Goal: Transaction & Acquisition: Purchase product/service

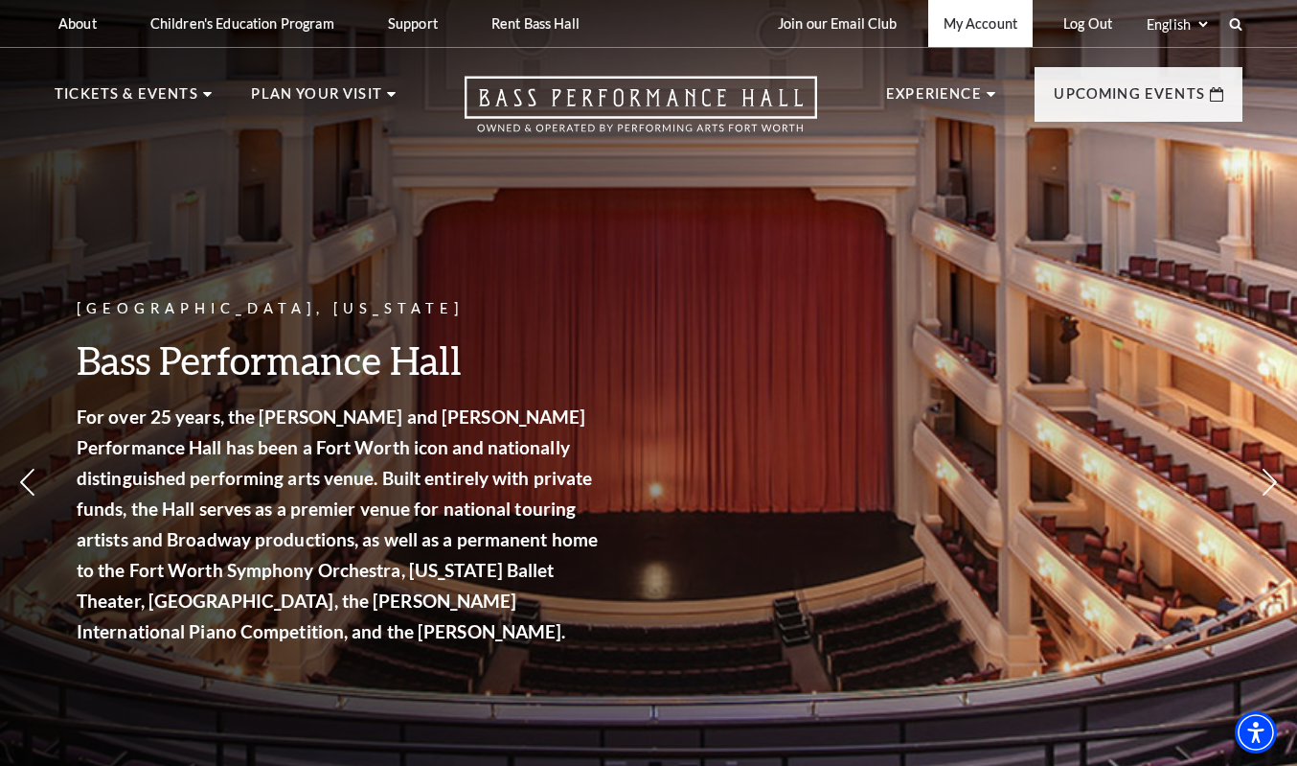
click at [959, 32] on link "My Account" at bounding box center [980, 23] width 104 height 47
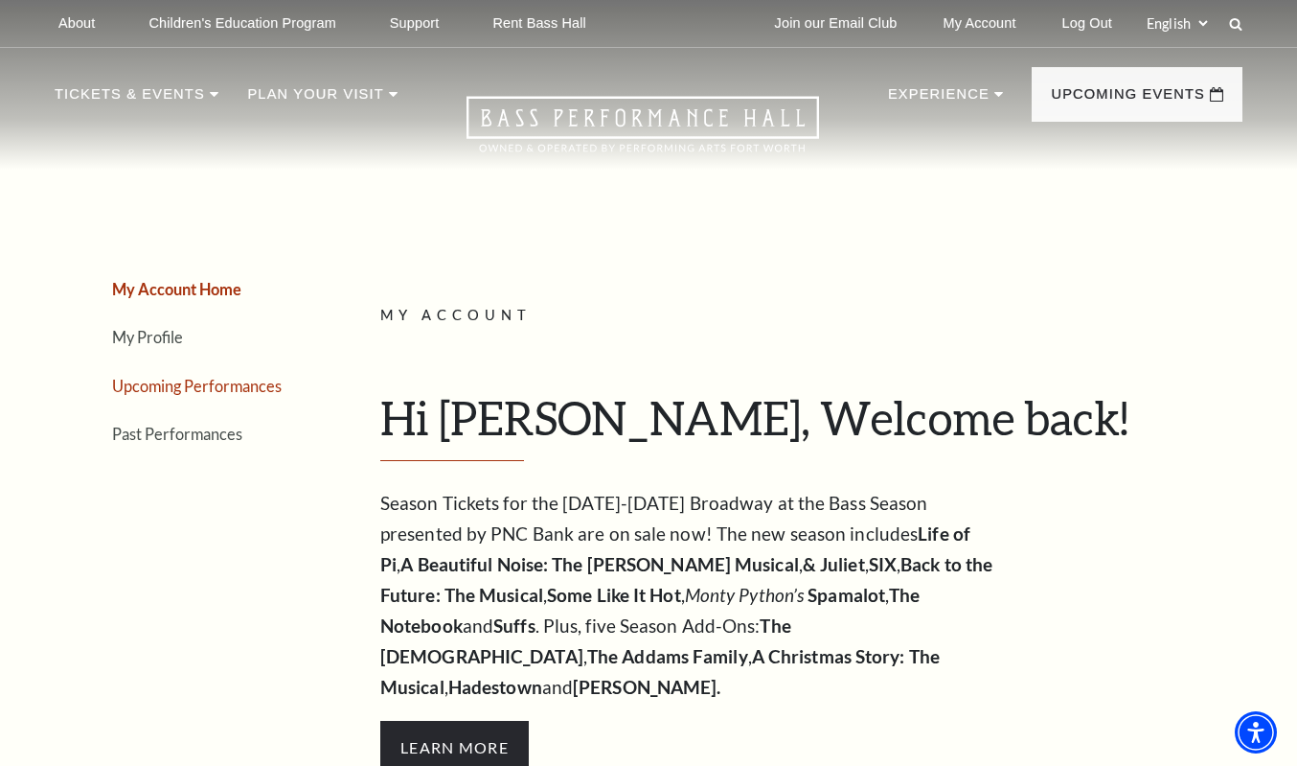
click at [197, 388] on link "Upcoming Performances" at bounding box center [197, 386] width 170 height 18
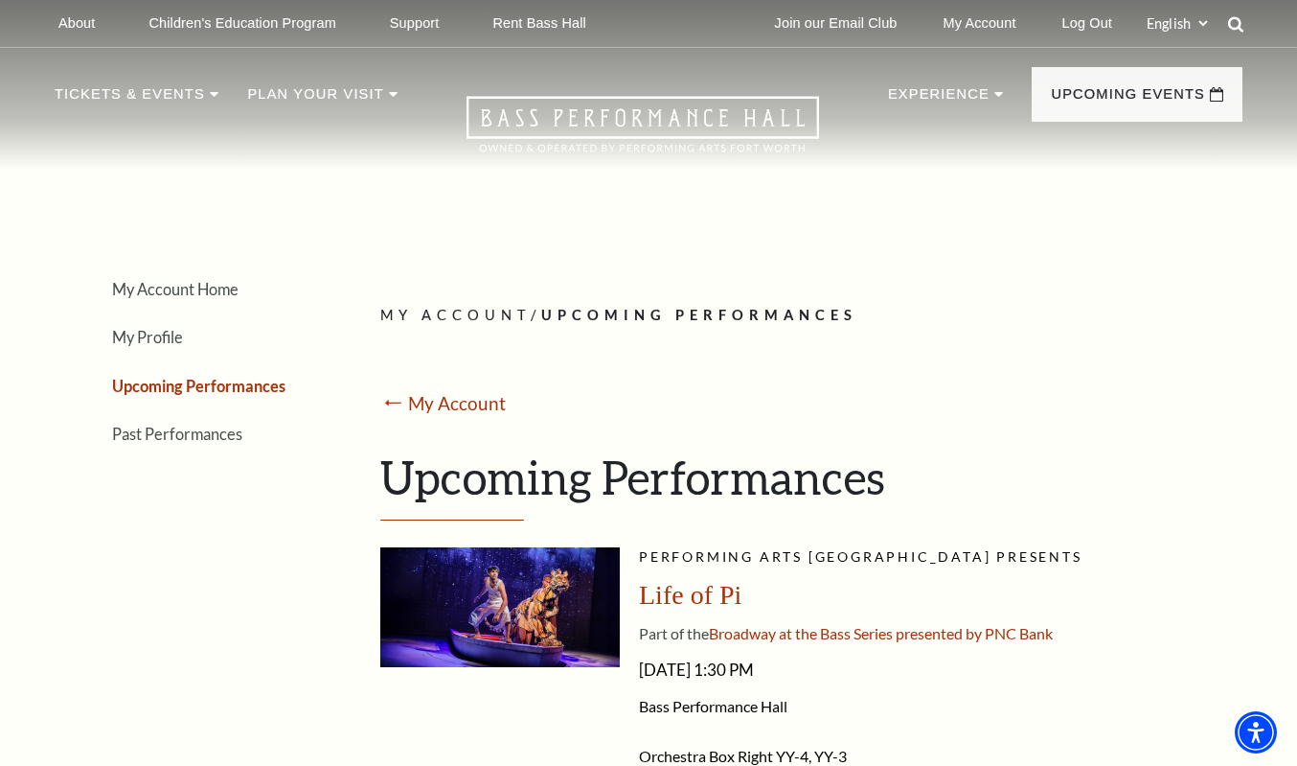
click at [1236, 28] on use at bounding box center [1235, 23] width 15 height 15
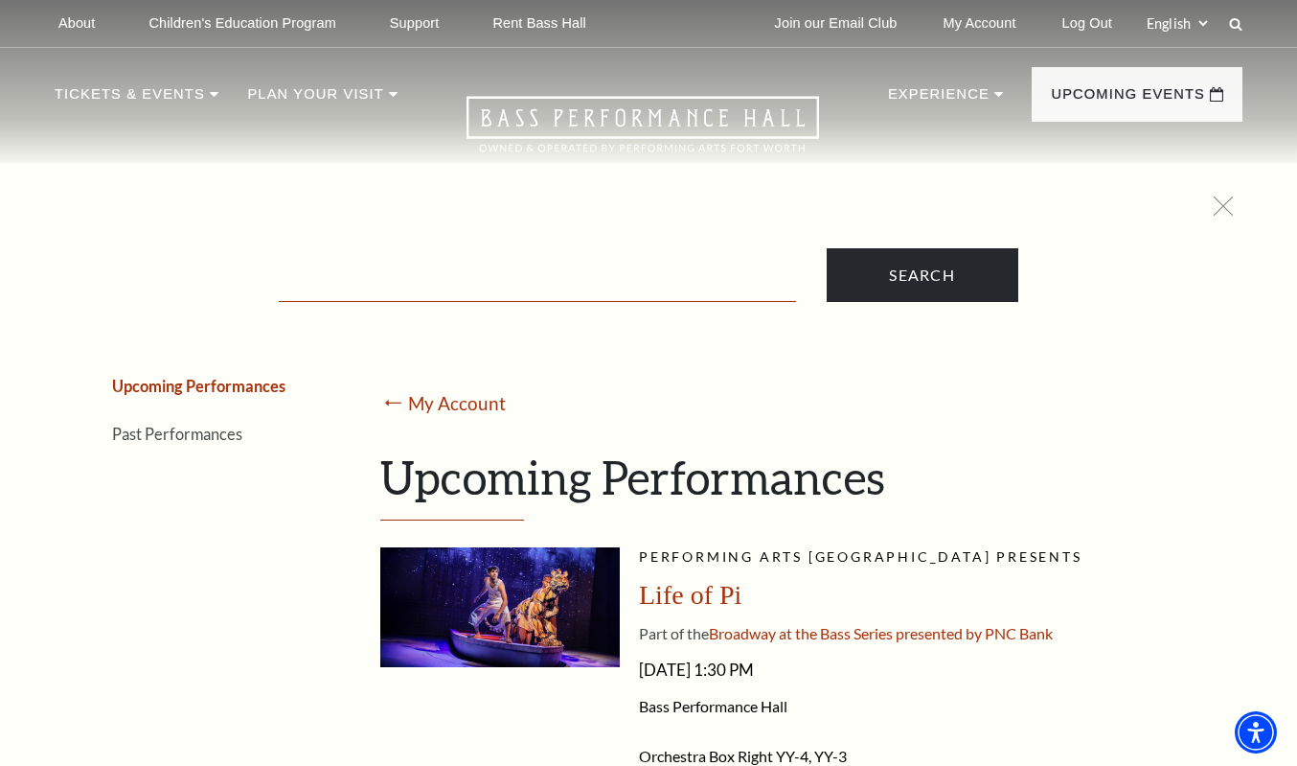
click at [409, 278] on input "Text field" at bounding box center [537, 282] width 517 height 39
type input "hamilton"
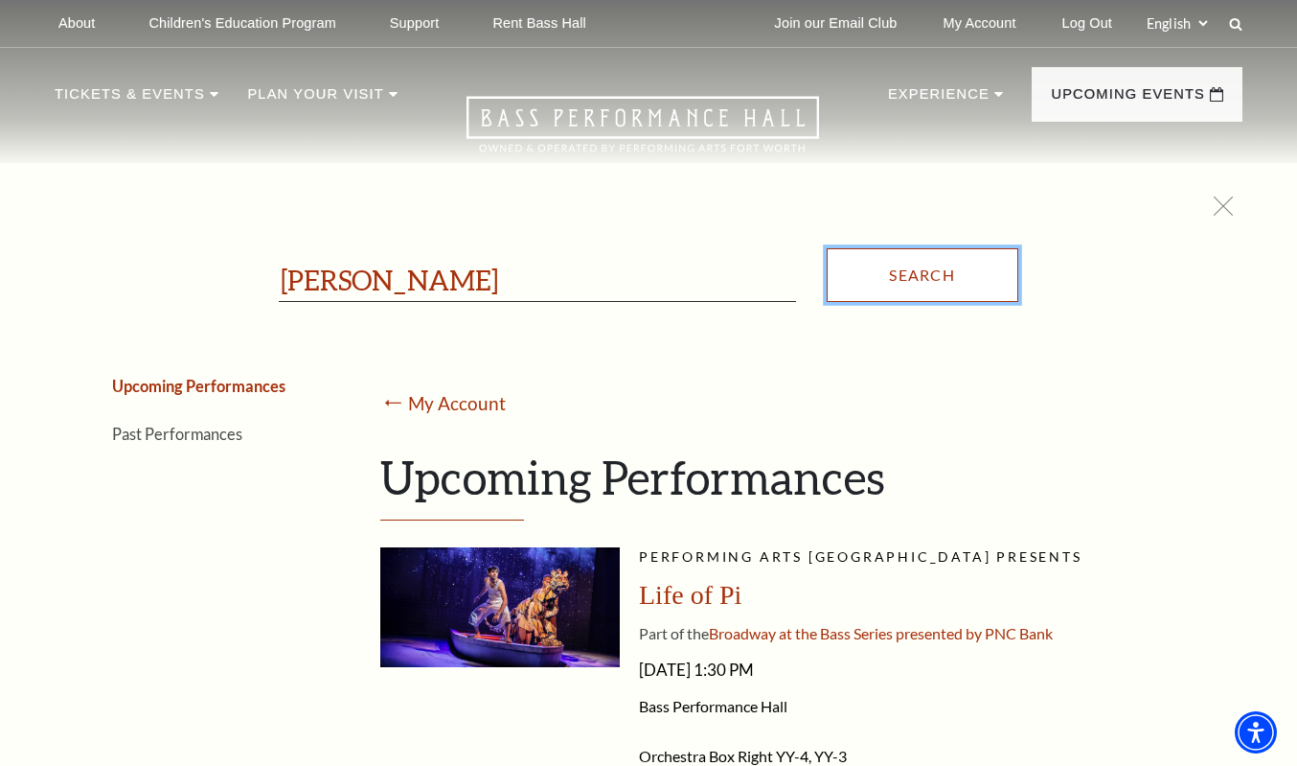
click at [936, 287] on input "Search" at bounding box center [923, 275] width 192 height 54
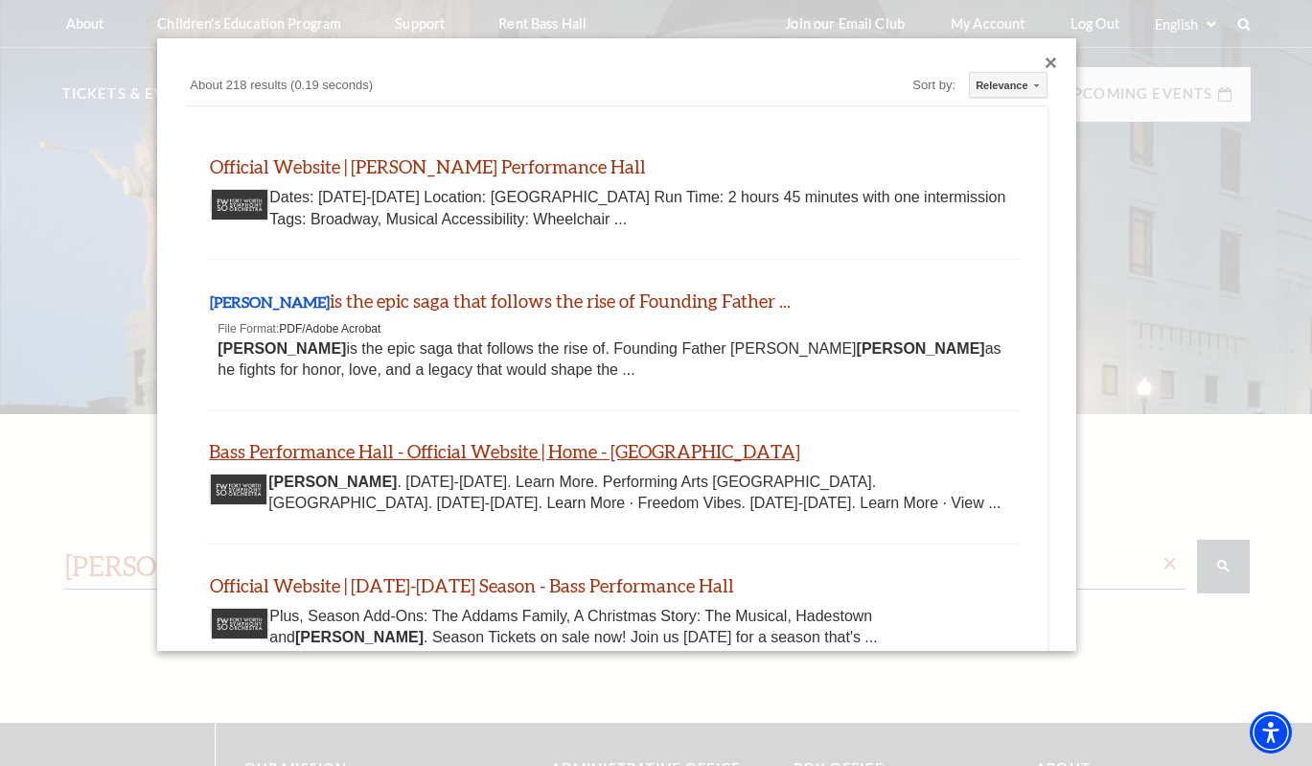
click at [499, 457] on link "Bass Performance Hall - Official Website | Home - Fort Worth" at bounding box center [504, 451] width 591 height 22
click at [1045, 60] on div "Close dialog" at bounding box center [1050, 62] width 11 height 11
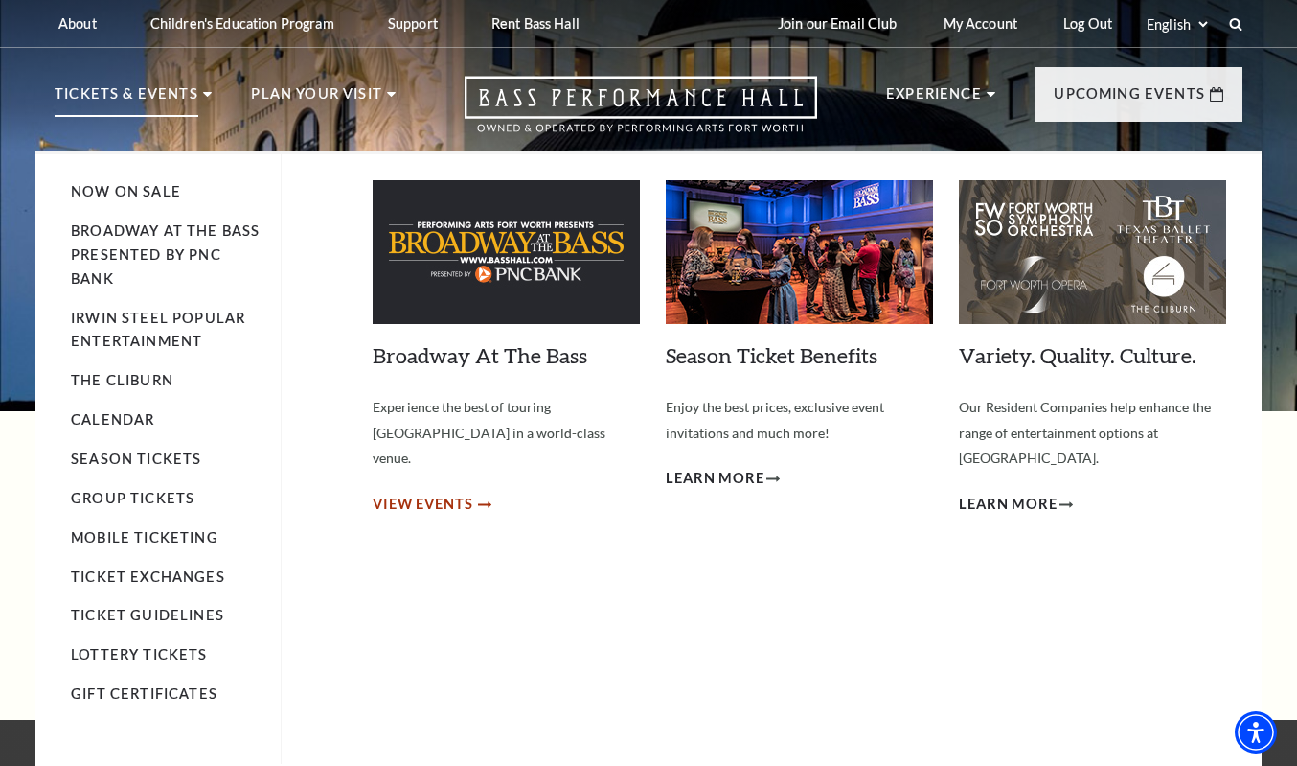
click at [452, 492] on span "View Events" at bounding box center [423, 504] width 101 height 24
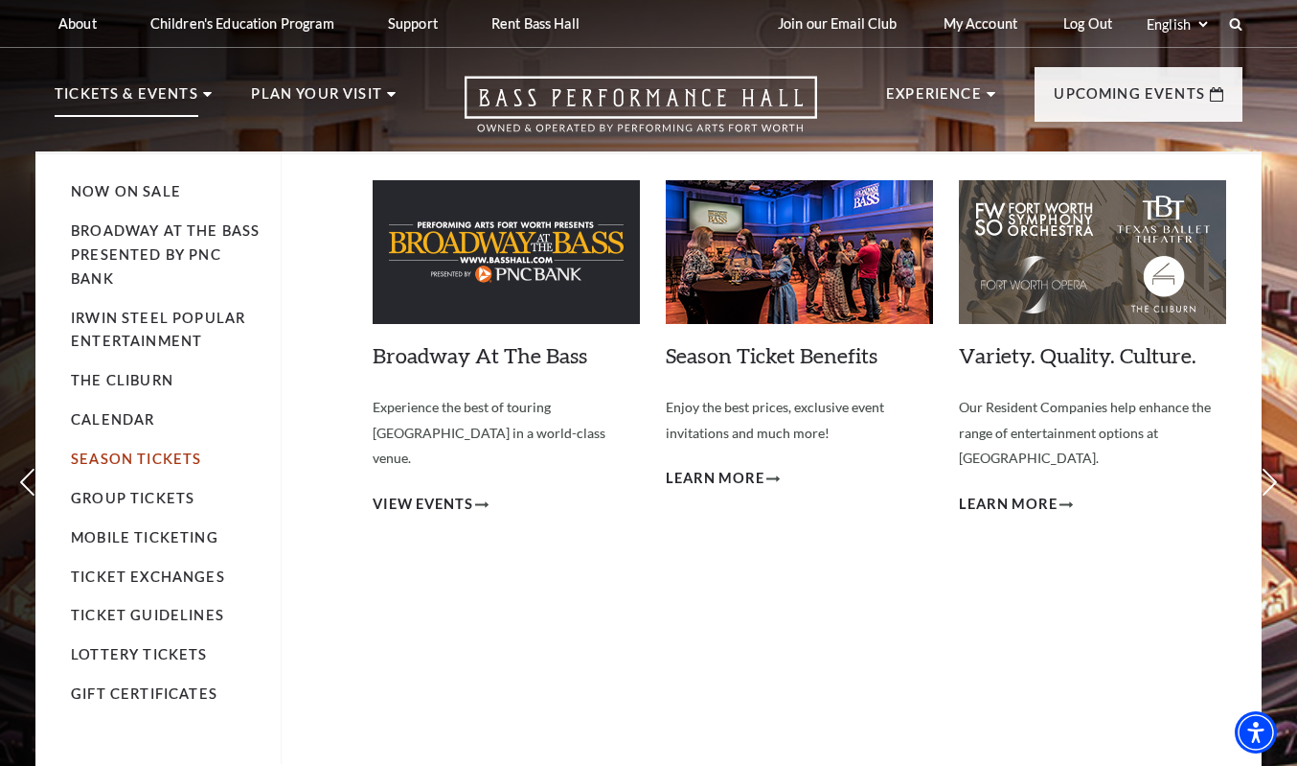
click at [146, 462] on link "Season Tickets" at bounding box center [136, 458] width 130 height 16
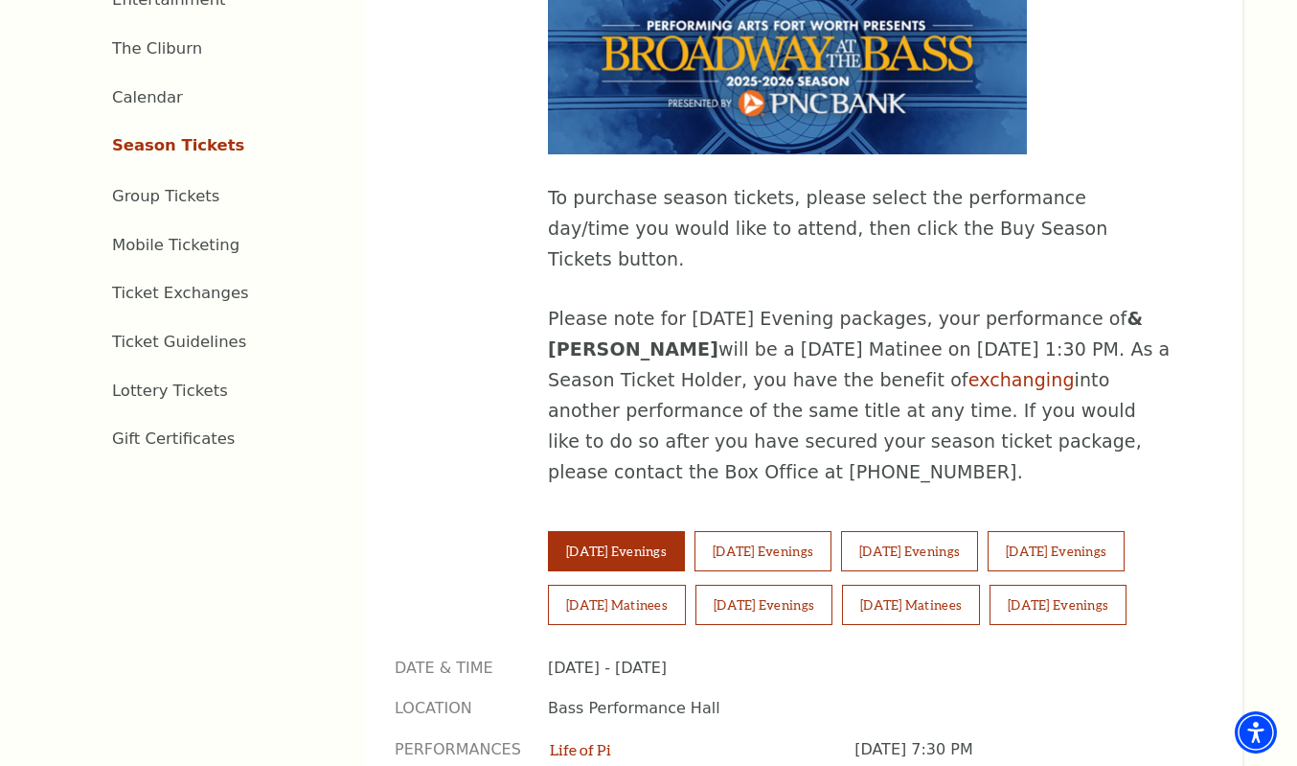
scroll to position [958, 0]
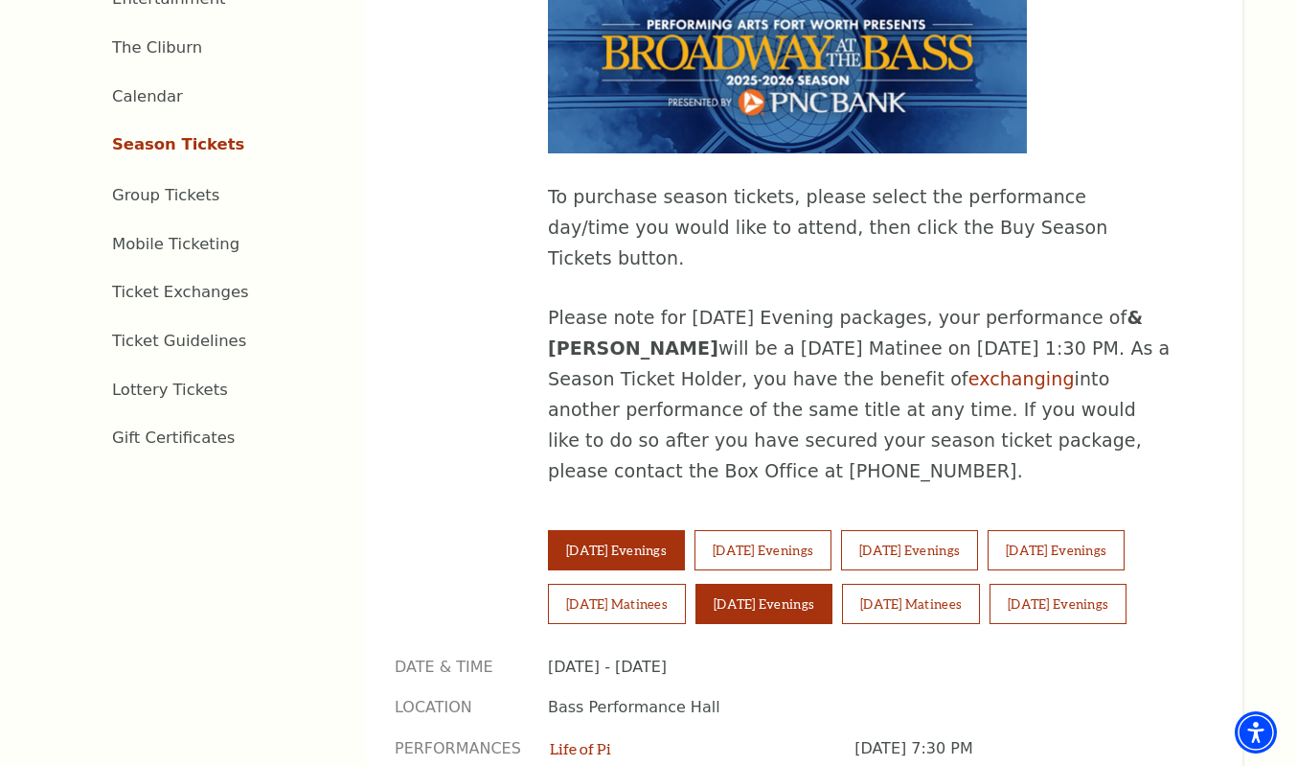
click at [770, 583] on button "[DATE] Evenings" at bounding box center [764, 603] width 137 height 40
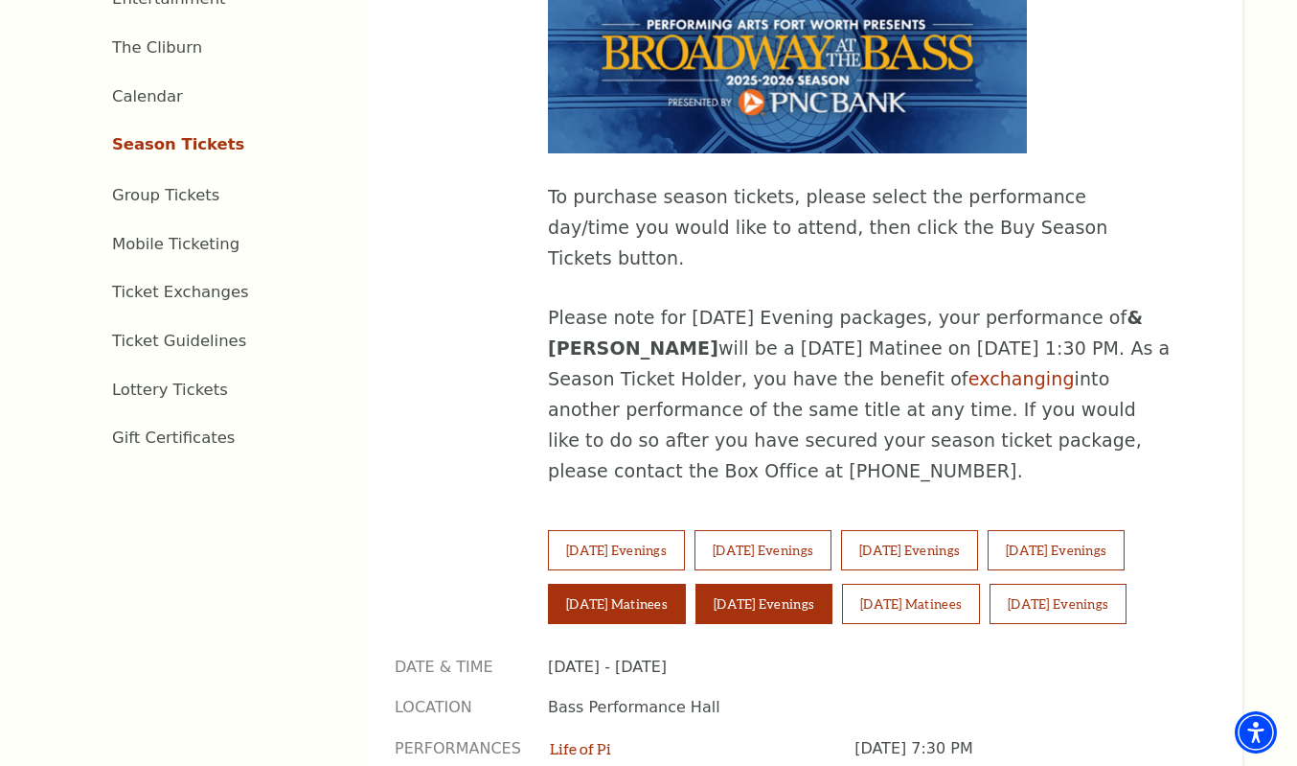
click at [645, 583] on button "[DATE] Matinees" at bounding box center [617, 603] width 138 height 40
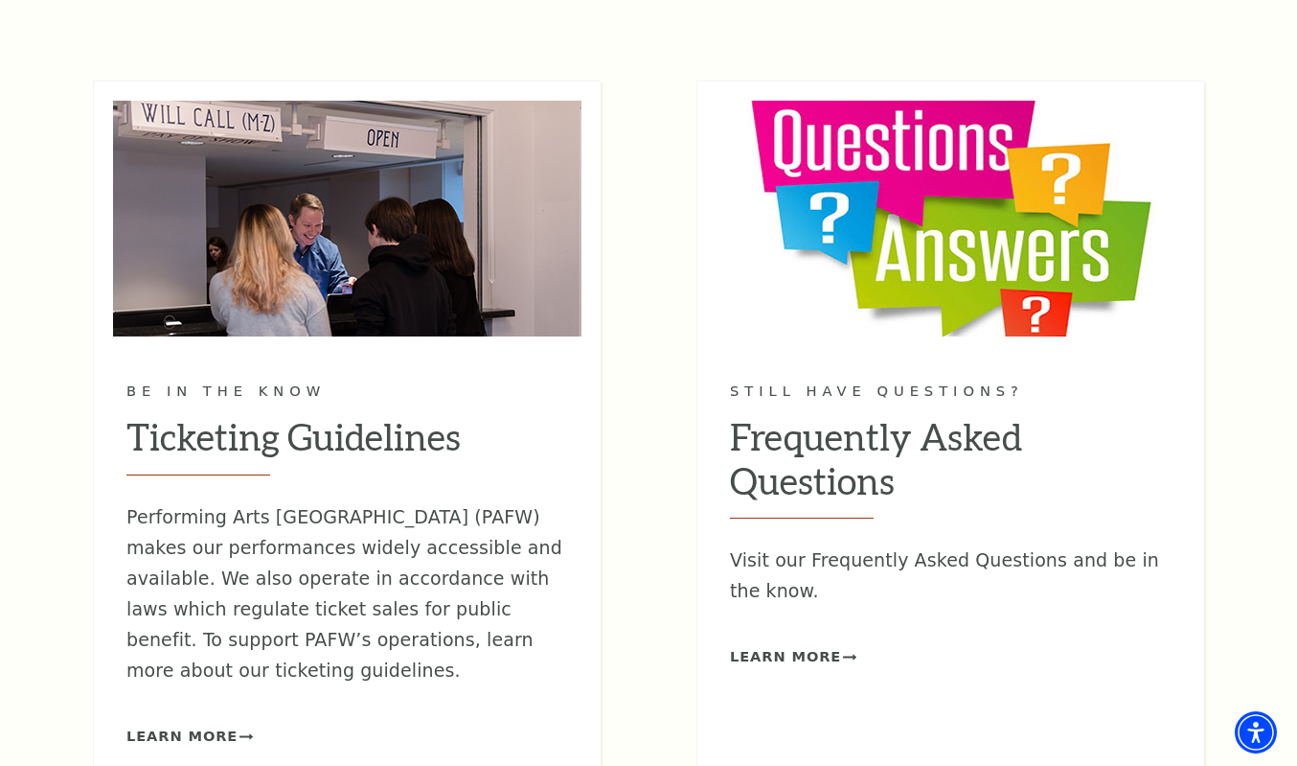
scroll to position [2395, 0]
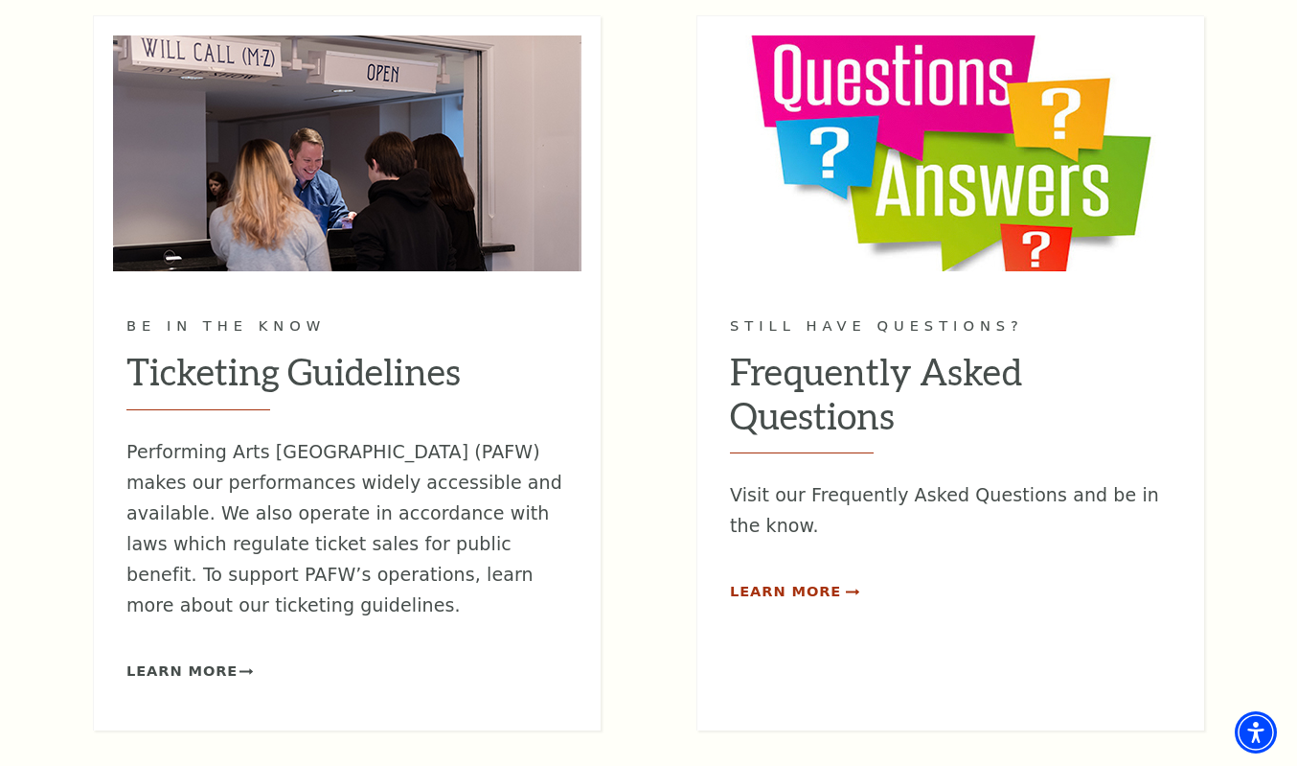
click at [779, 580] on span "Learn More" at bounding box center [785, 592] width 111 height 24
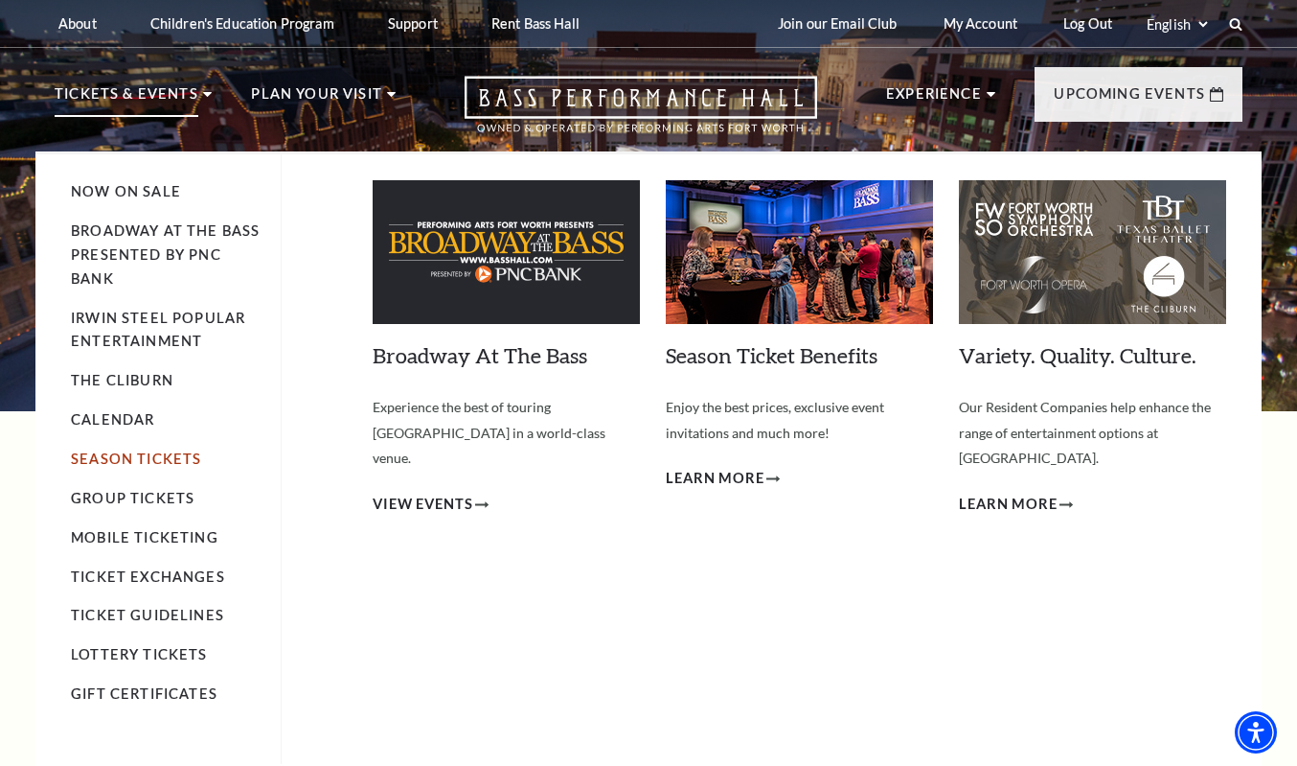
click at [150, 459] on link "Season Tickets" at bounding box center [136, 458] width 130 height 16
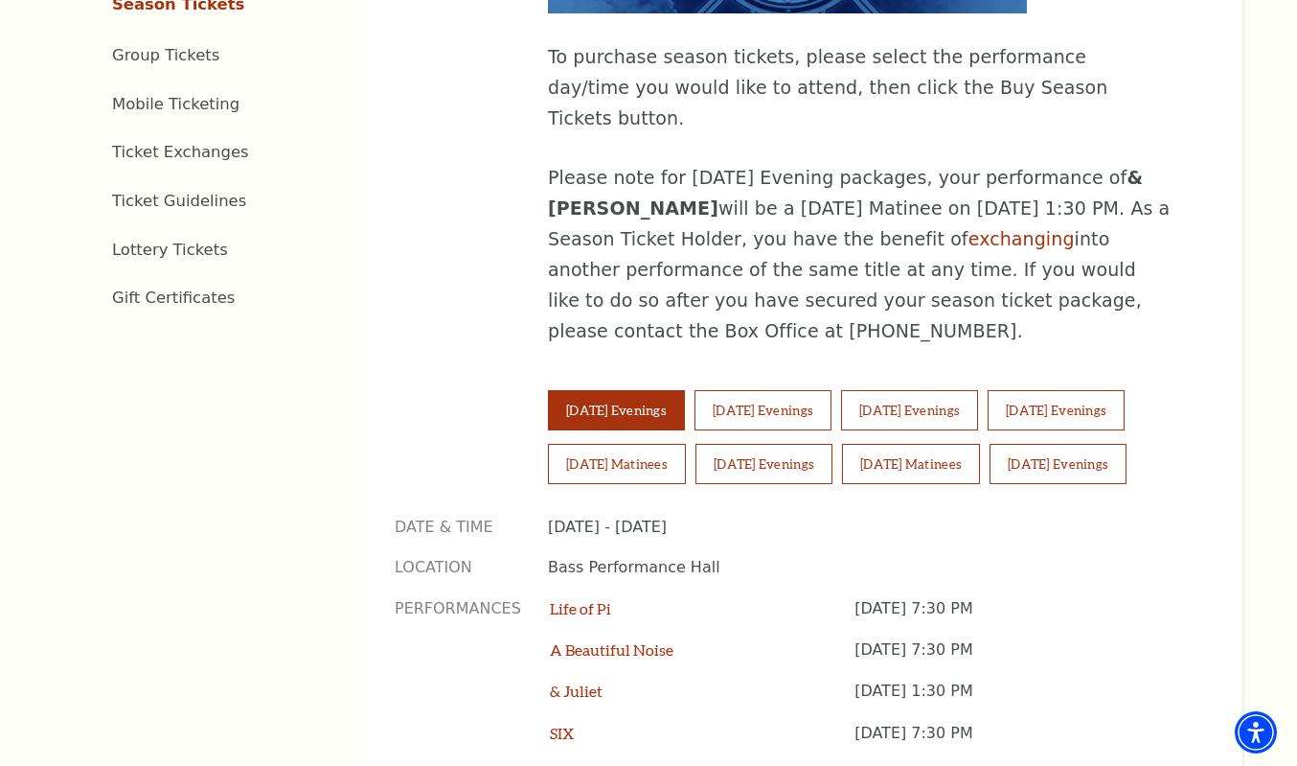
scroll to position [958, 0]
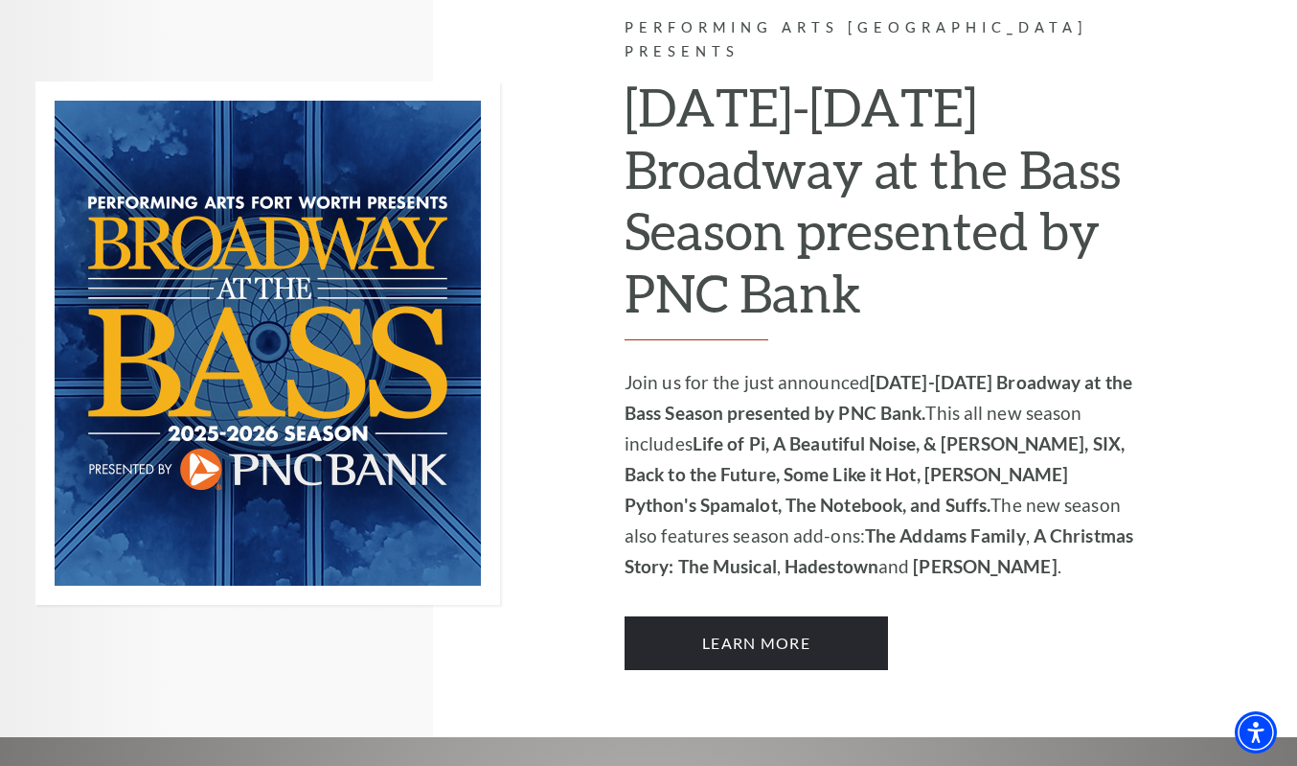
scroll to position [1246, 0]
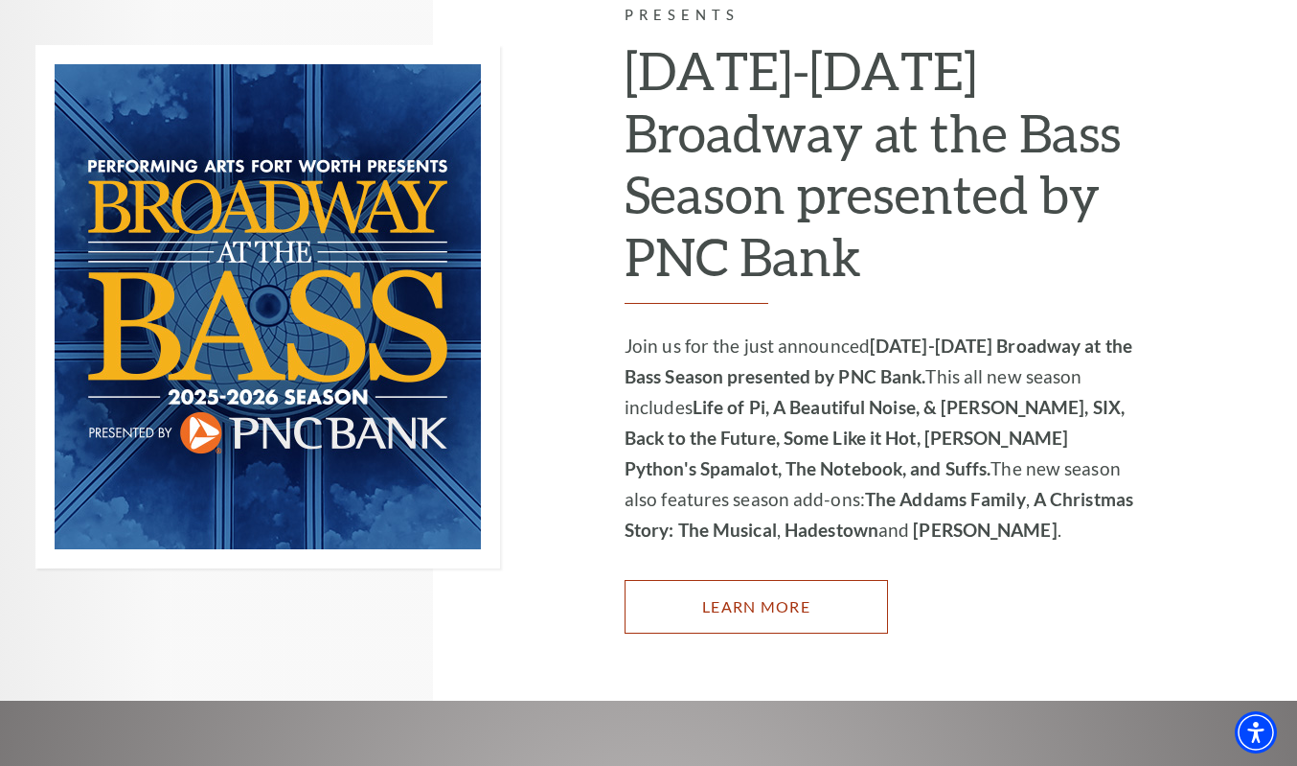
click at [763, 580] on link "Learn More" at bounding box center [756, 607] width 263 height 54
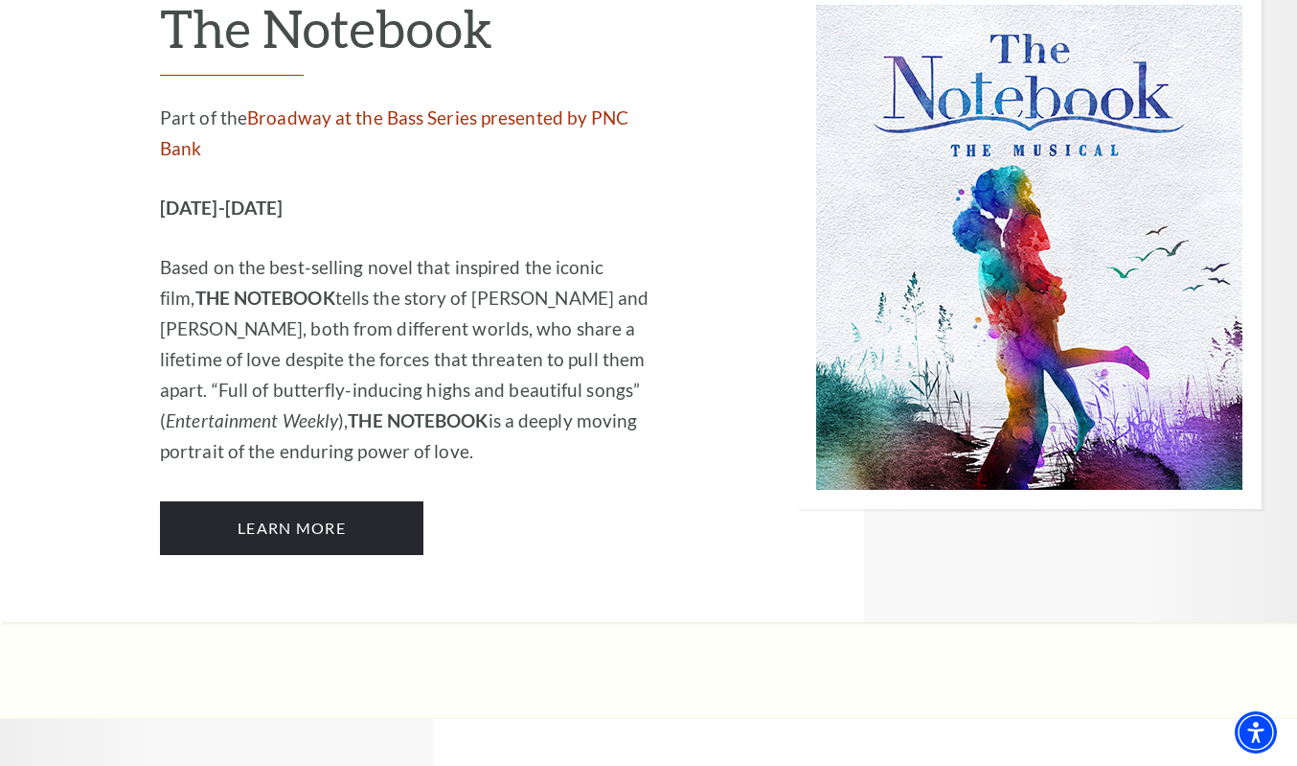
scroll to position [12264, 0]
